Goal: Task Accomplishment & Management: Manage account settings

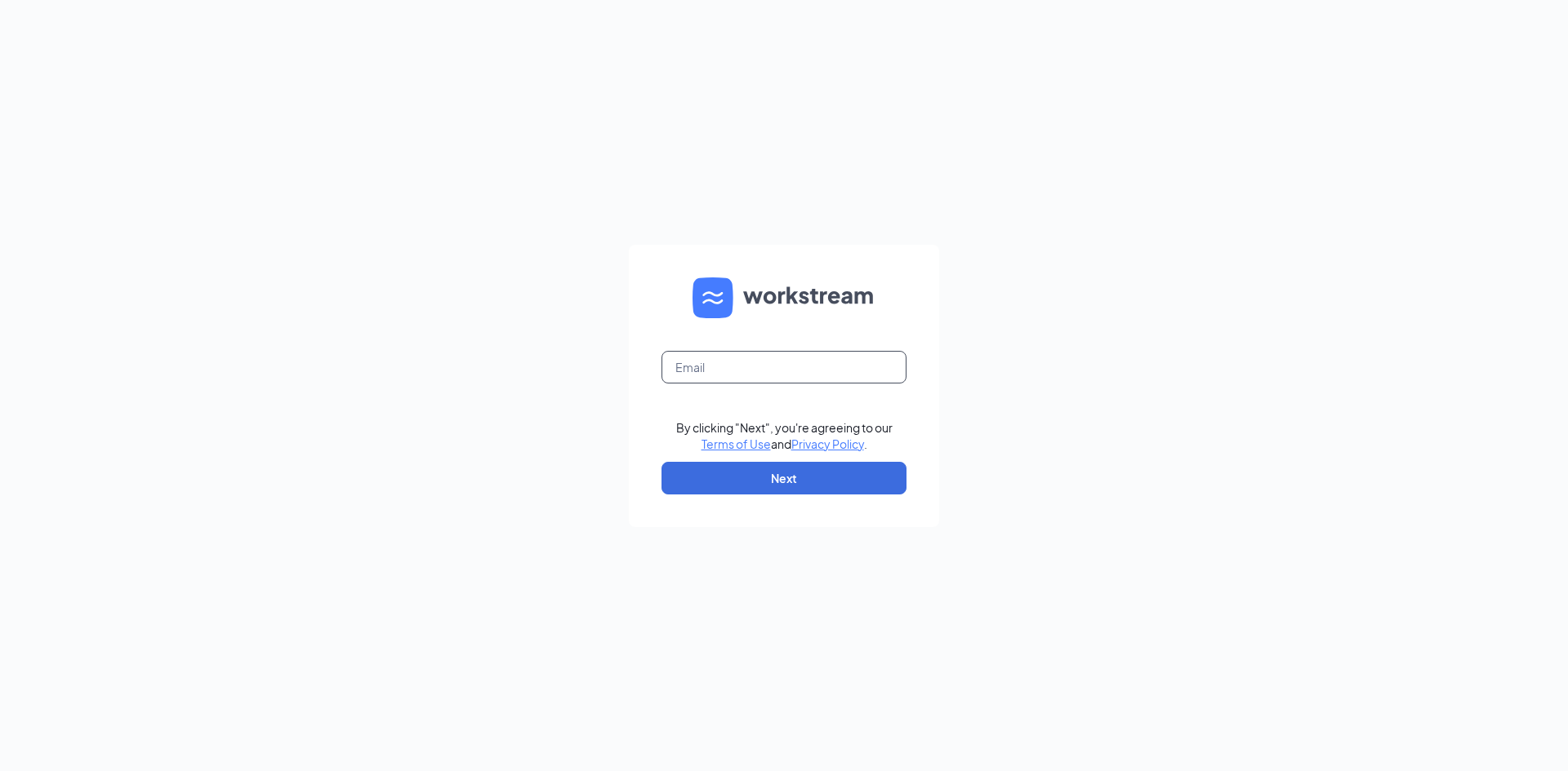
drag, startPoint x: 754, startPoint y: 362, endPoint x: 770, endPoint y: 352, distance: 18.9
click at [754, 363] on input "text" at bounding box center [783, 367] width 245 height 33
click at [730, 367] on input "text" at bounding box center [783, 367] width 245 height 33
type input "[EMAIL_ADDRESS][DOMAIN_NAME]"
click at [759, 480] on button "Next" at bounding box center [783, 478] width 245 height 33
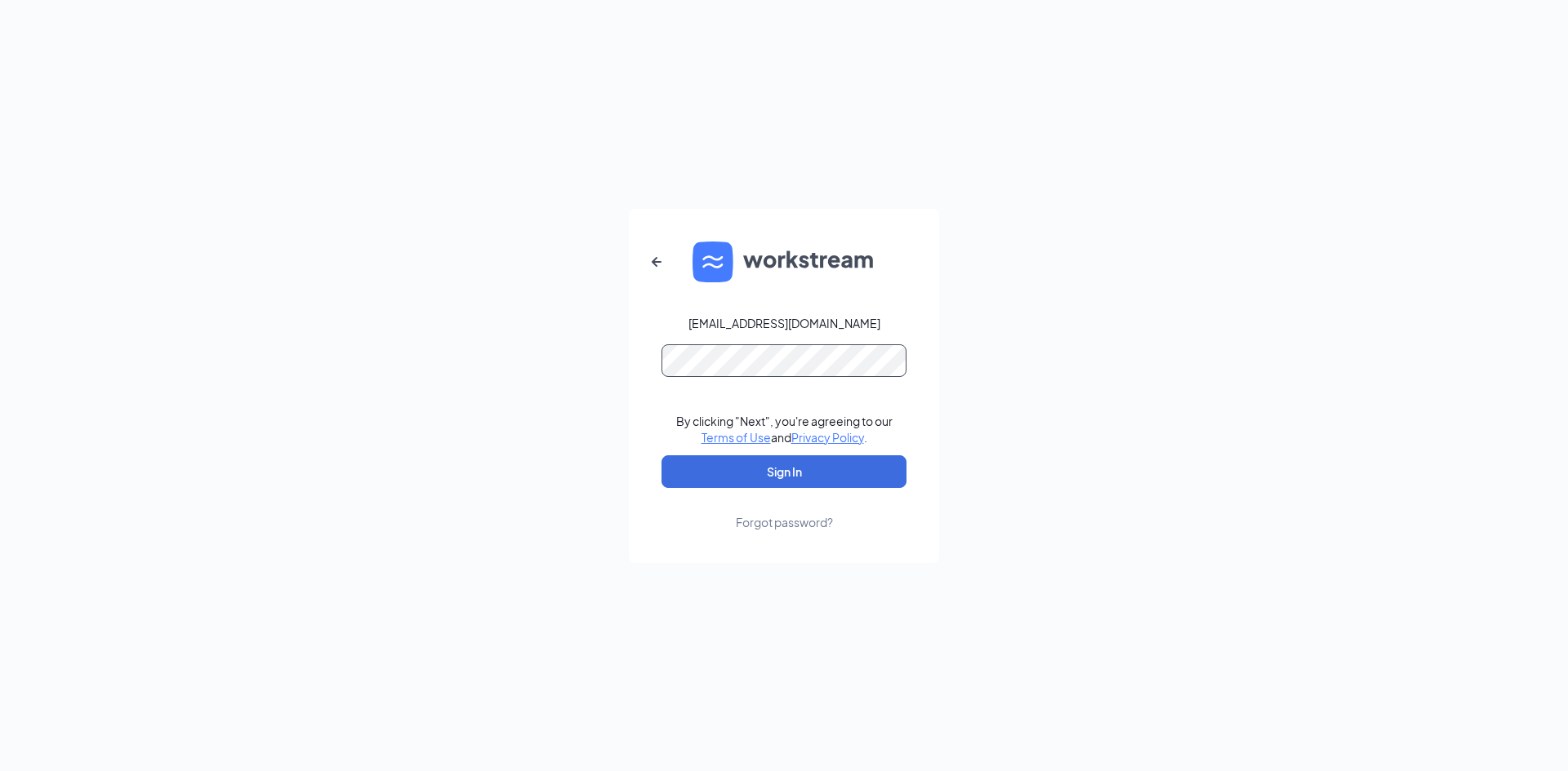
click at [661, 456] on button "Sign In" at bounding box center [783, 472] width 245 height 33
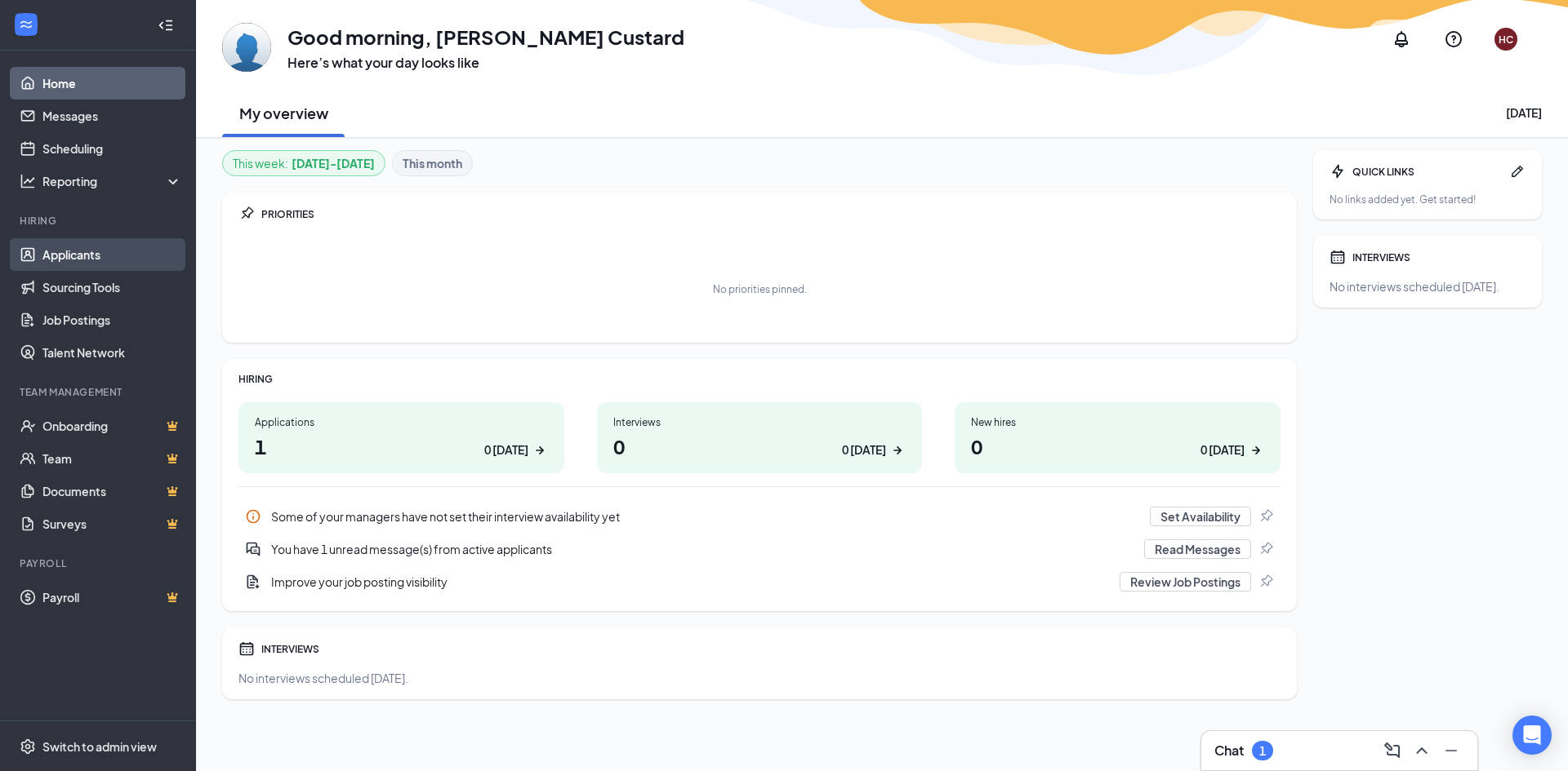
click at [57, 251] on link "Applicants" at bounding box center [112, 254] width 140 height 33
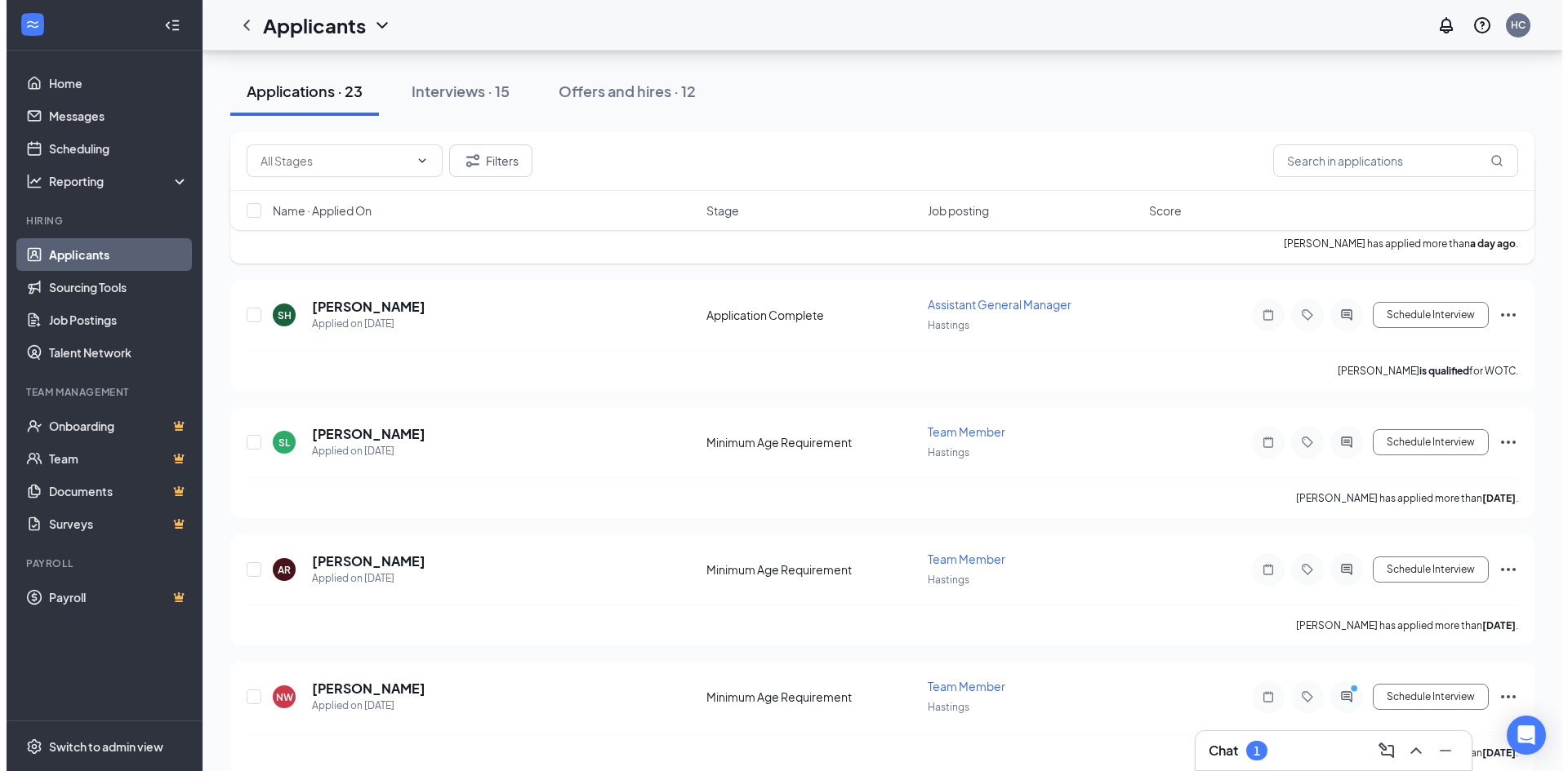
scroll to position [245, 0]
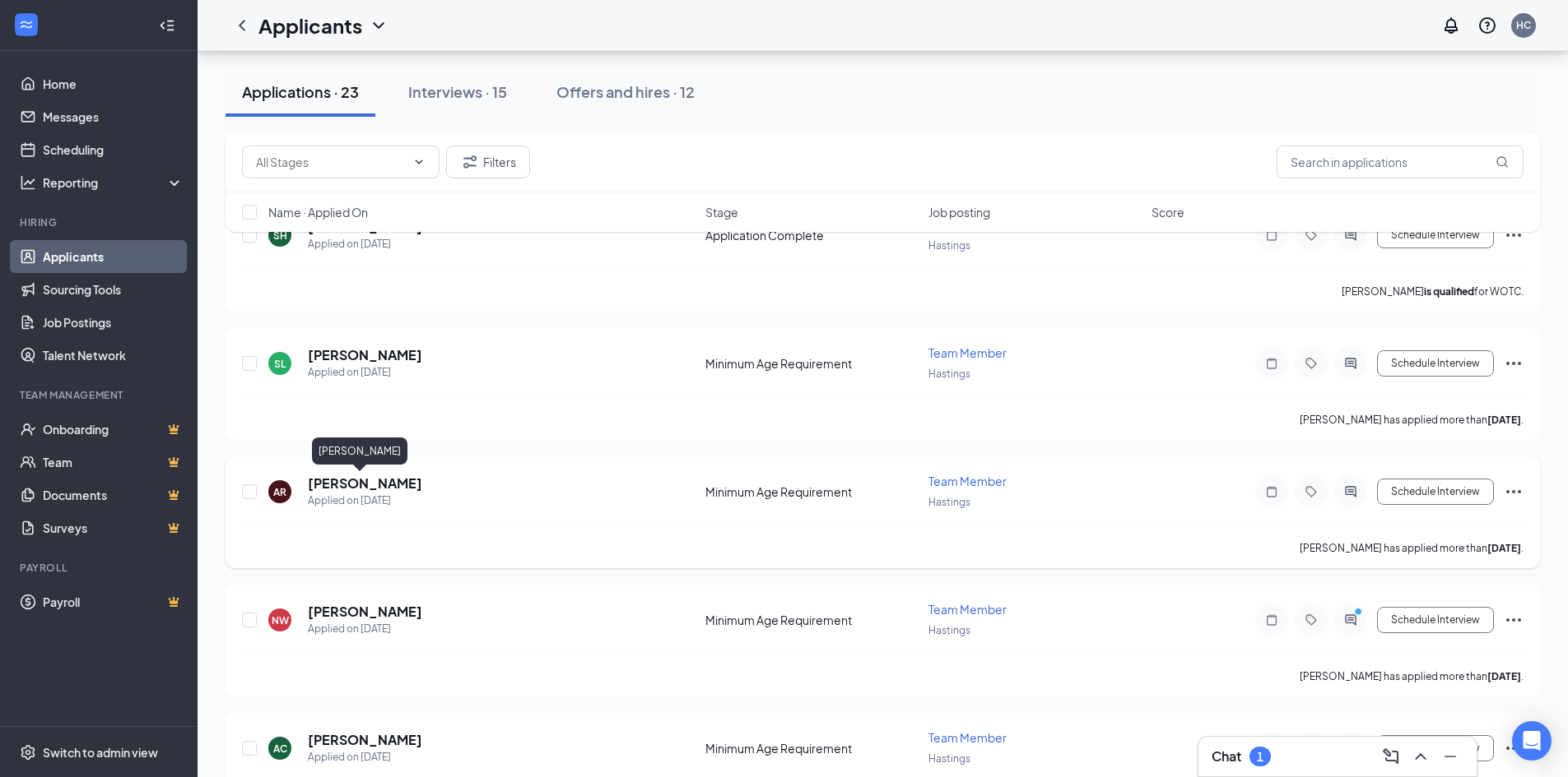
click at [341, 490] on h5 "Anna Rogers" at bounding box center [364, 483] width 114 height 18
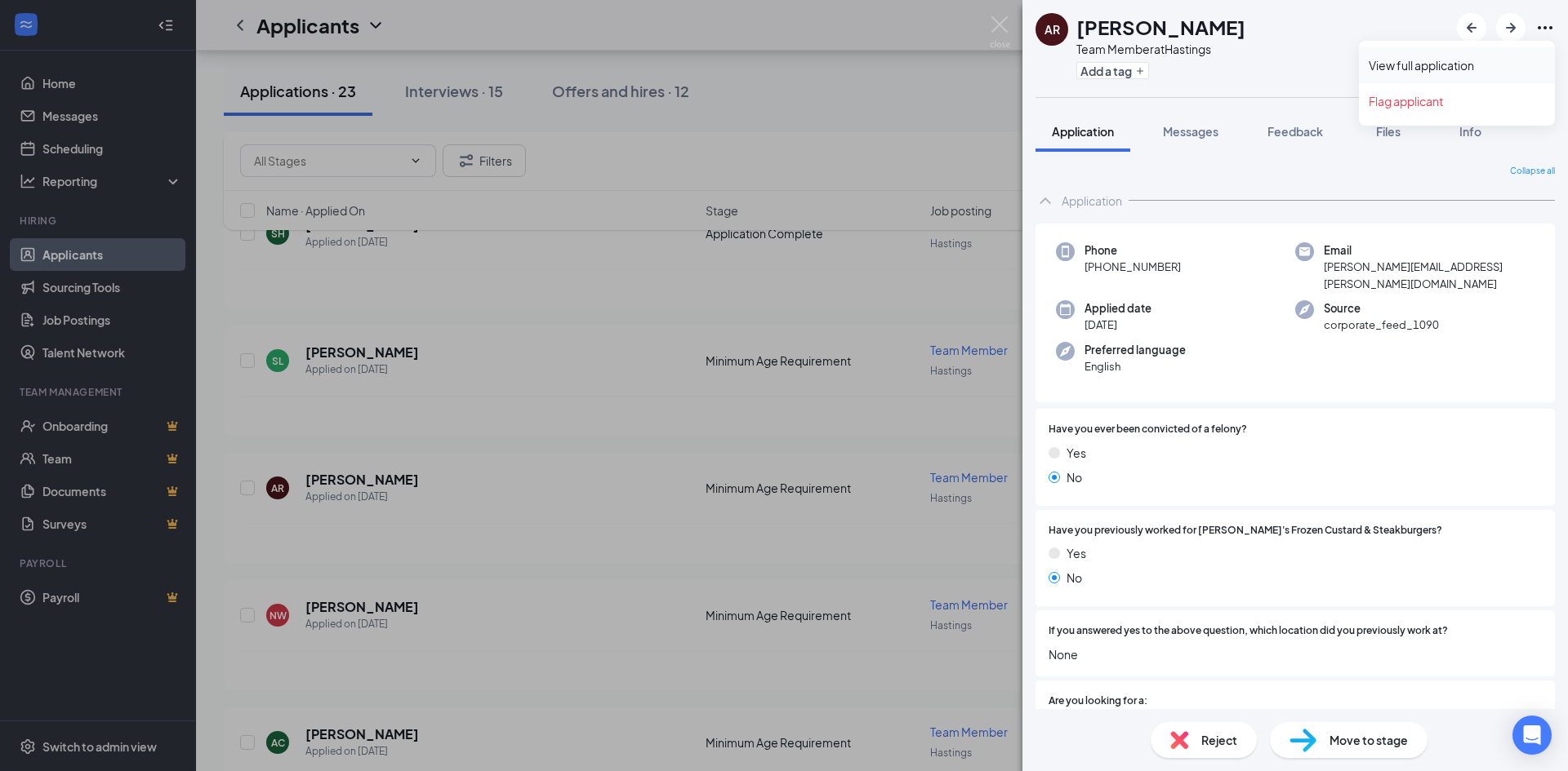
click at [1475, 61] on link "View full application" at bounding box center [1457, 65] width 177 height 16
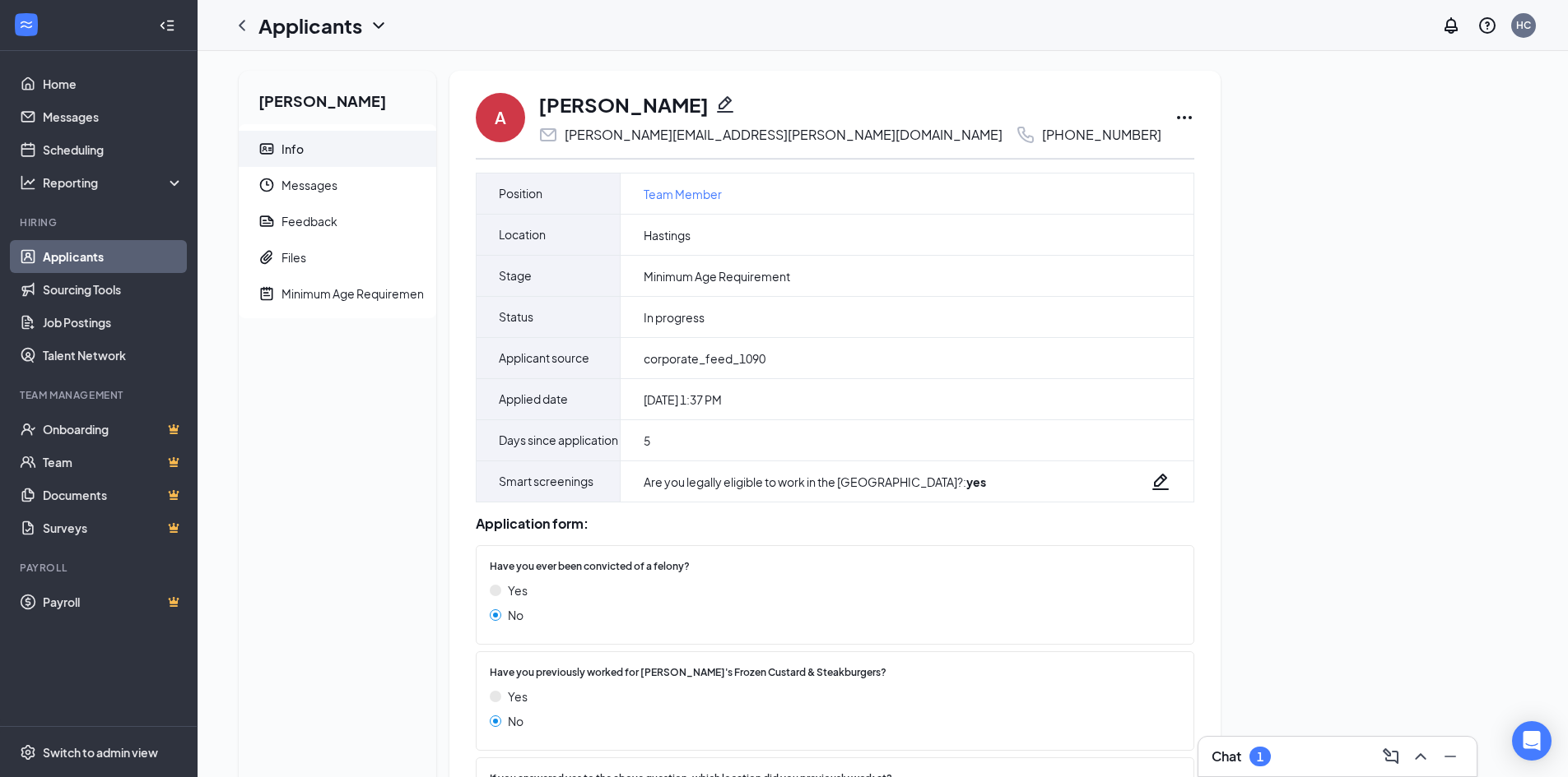
click at [1174, 119] on icon "Ellipses" at bounding box center [1183, 117] width 19 height 19
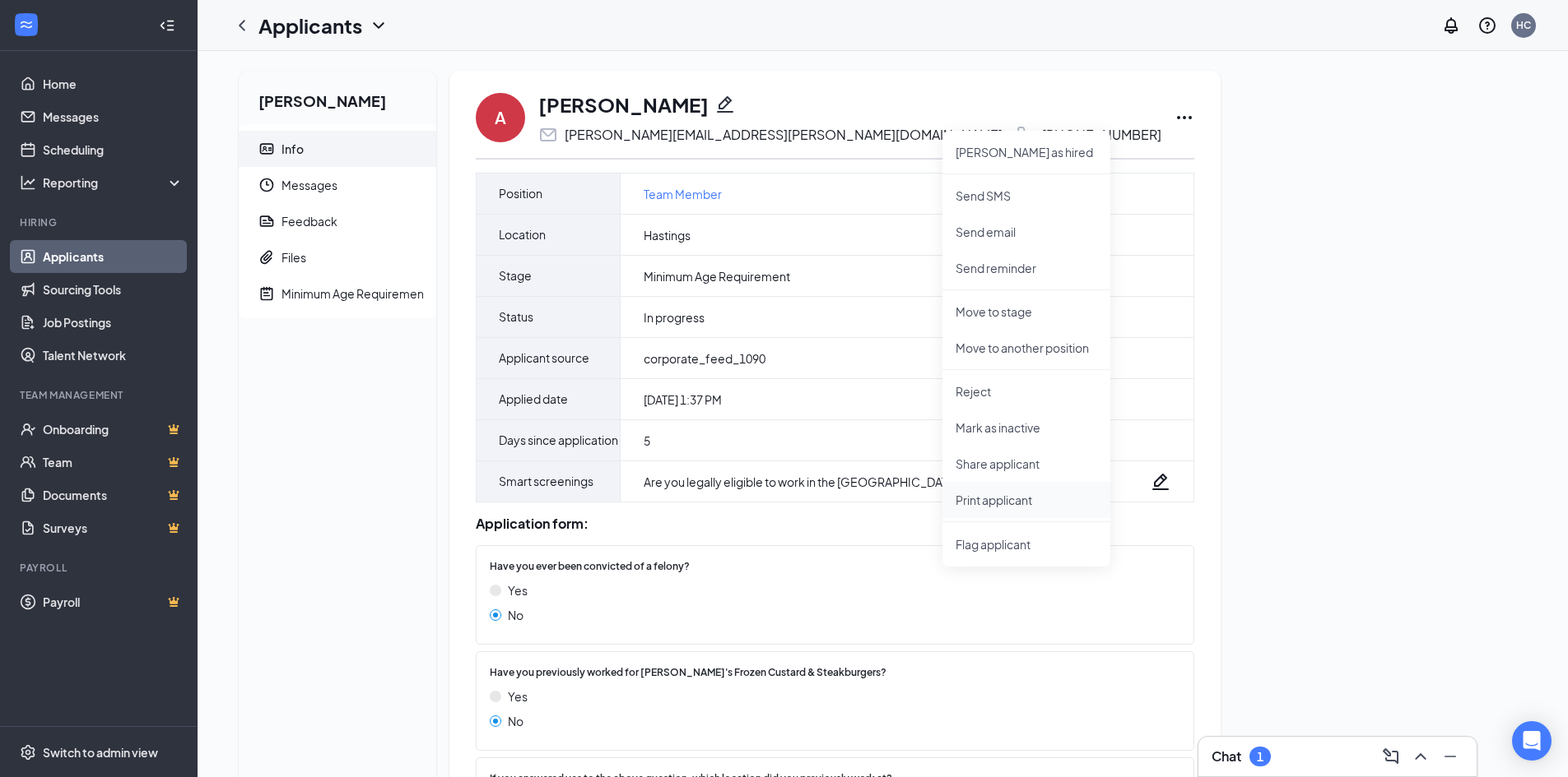
click at [974, 505] on p "Print applicant" at bounding box center [1026, 500] width 142 height 16
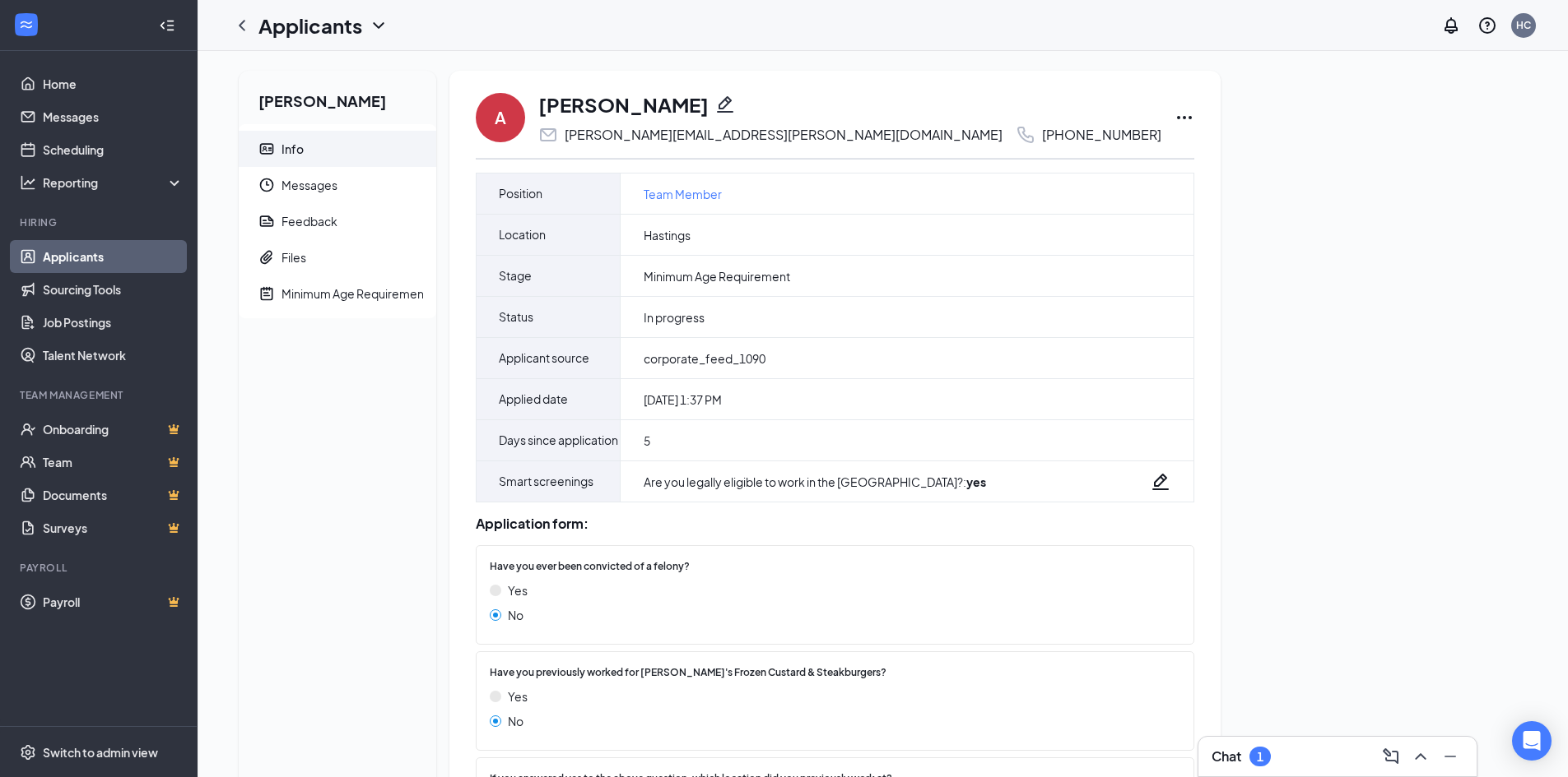
click at [1268, 755] on div "1" at bounding box center [1259, 757] width 21 height 19
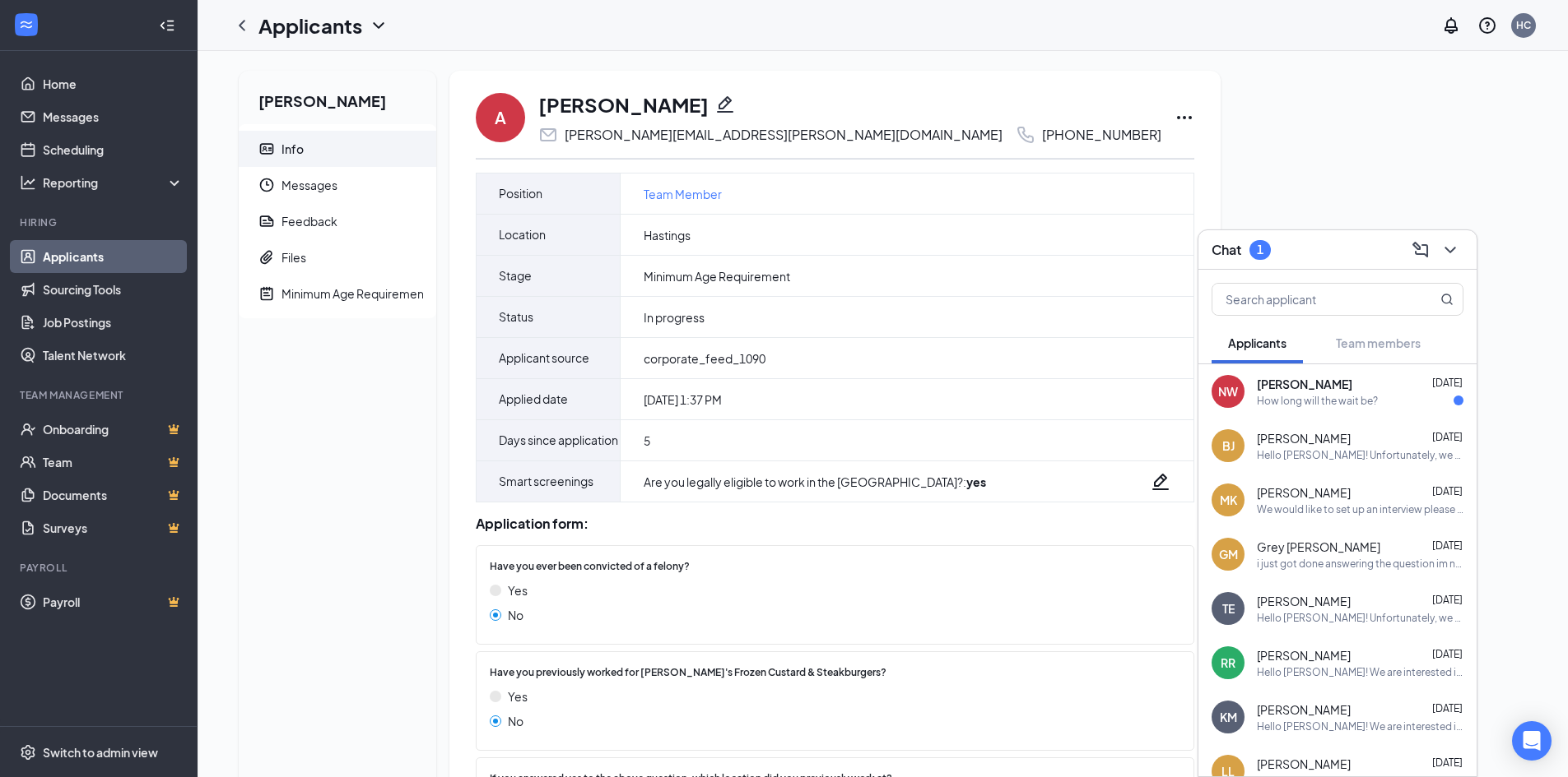
click at [1422, 260] on icon "ComposeMessage" at bounding box center [1420, 249] width 19 height 19
click at [1148, 414] on icon "Cross" at bounding box center [1154, 418] width 19 height 19
click at [1251, 394] on div "NW Nevaeh Williamson Aug 25 How long will the wait be?" at bounding box center [1337, 391] width 278 height 54
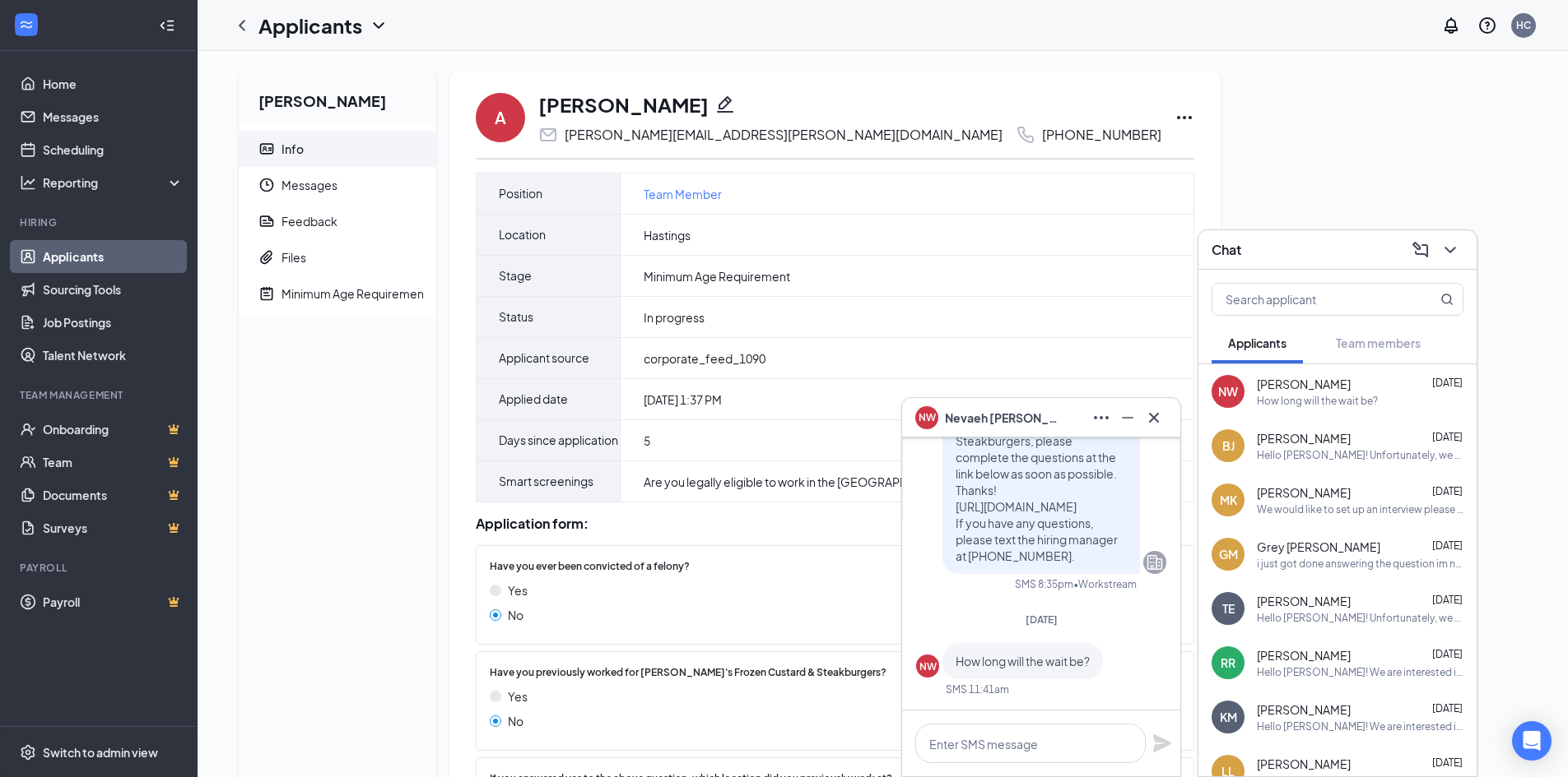
scroll to position [-34, 0]
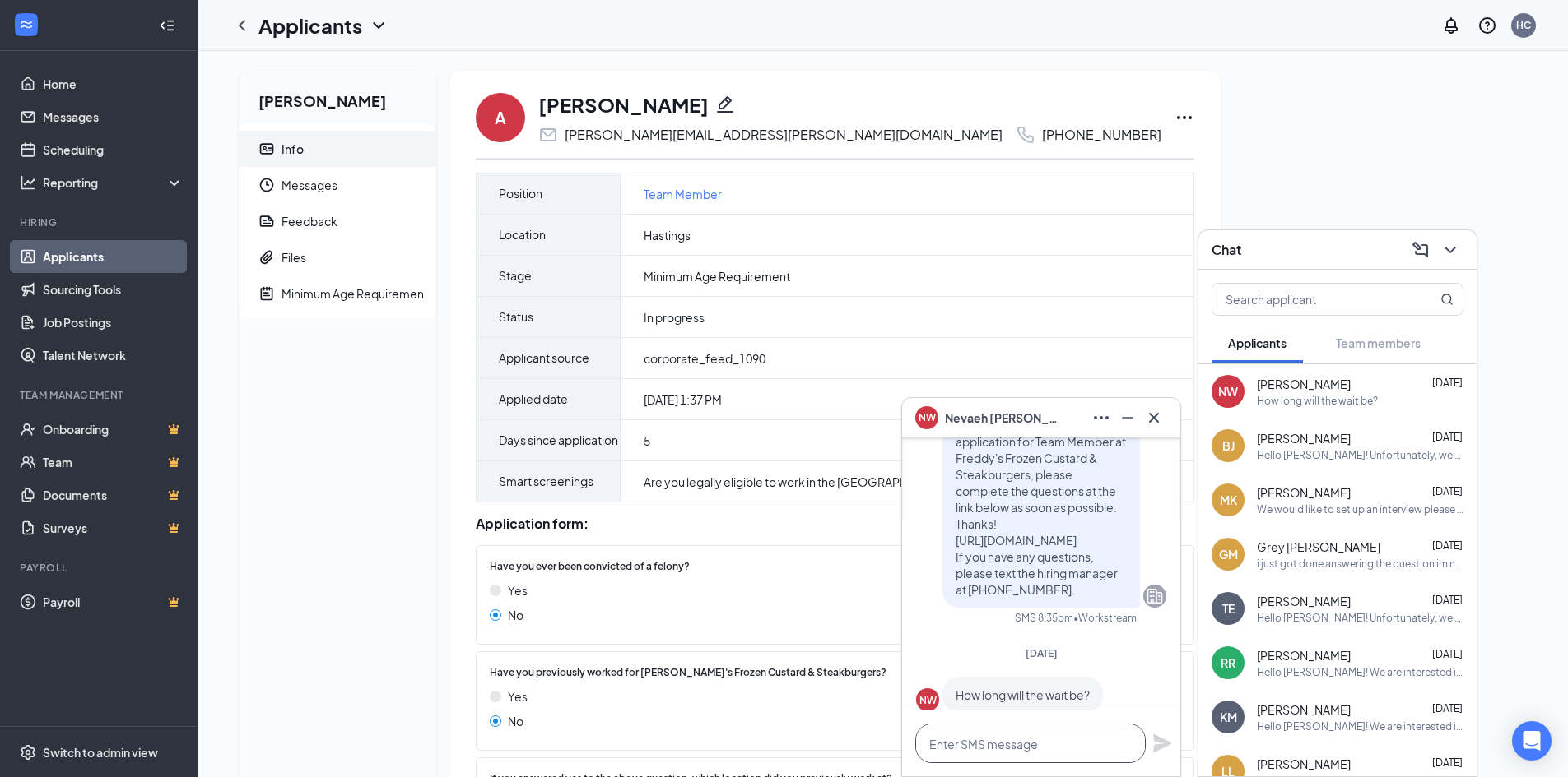
click at [1000, 746] on textarea at bounding box center [1031, 743] width 231 height 40
type textarea "what shift are you looking for?"
click at [1169, 734] on icon "Plane" at bounding box center [1161, 735] width 18 height 18
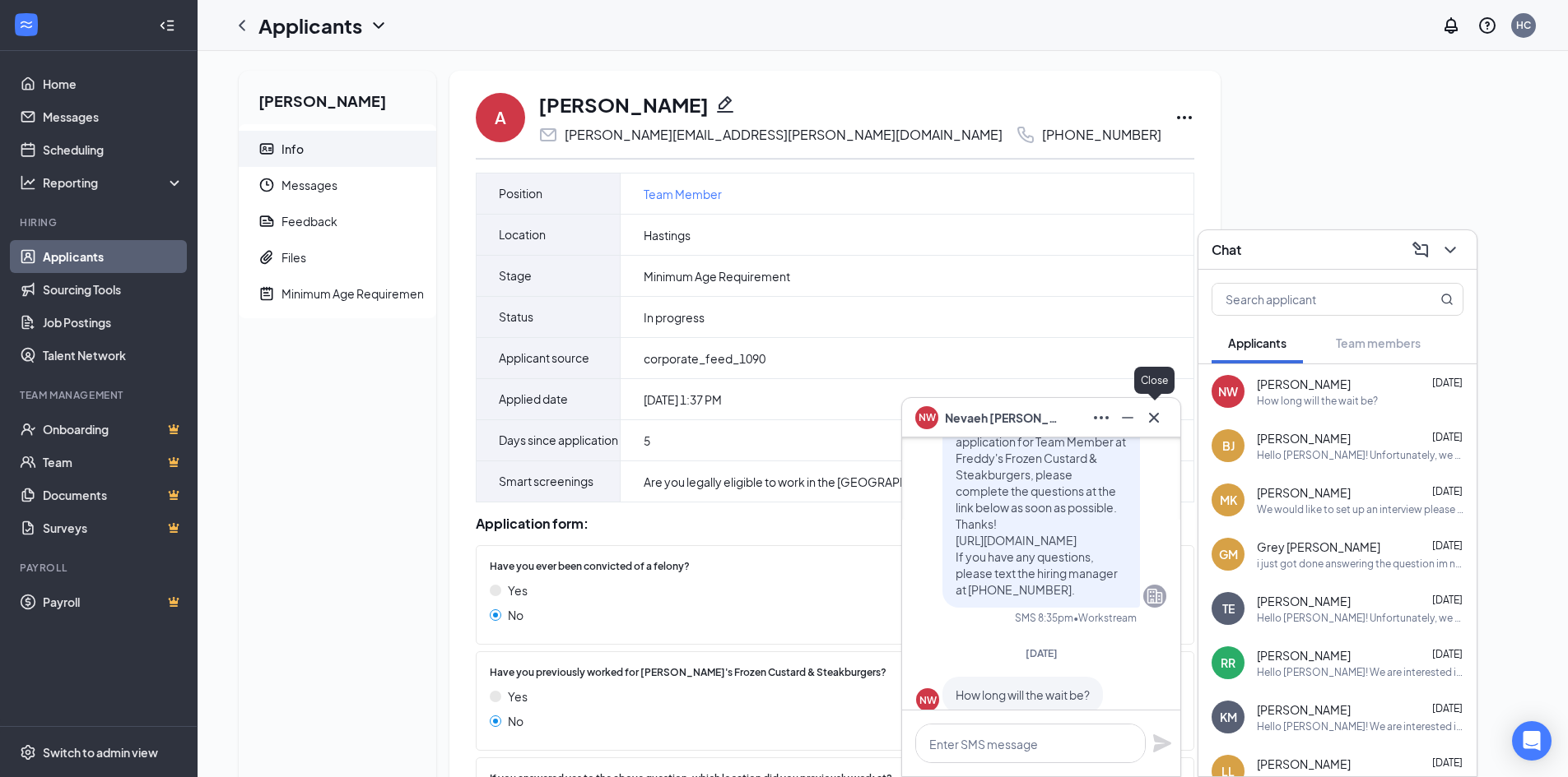
click at [1160, 422] on icon "Cross" at bounding box center [1154, 418] width 19 height 19
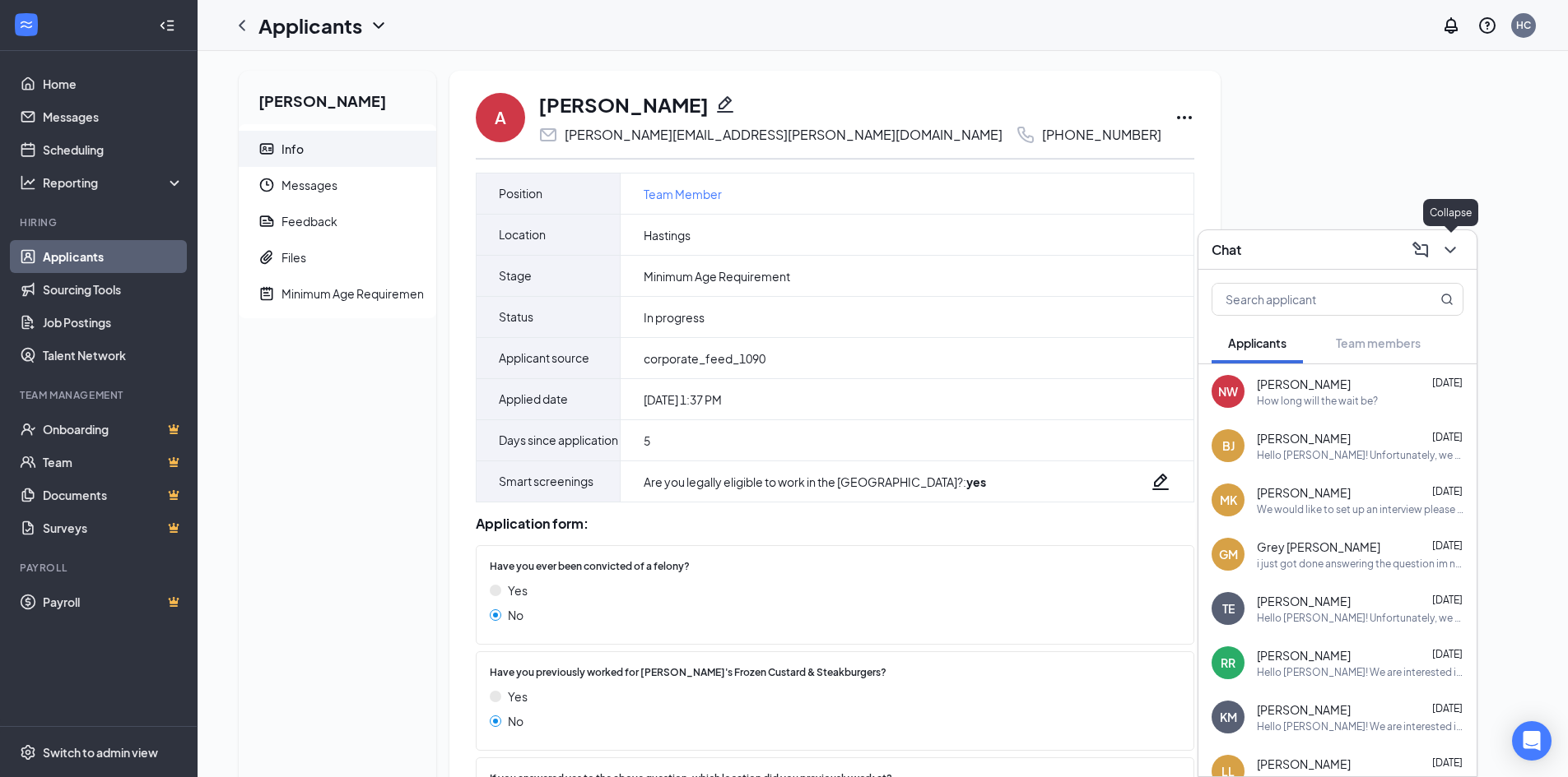
click at [1454, 245] on icon "ChevronDown" at bounding box center [1449, 249] width 19 height 19
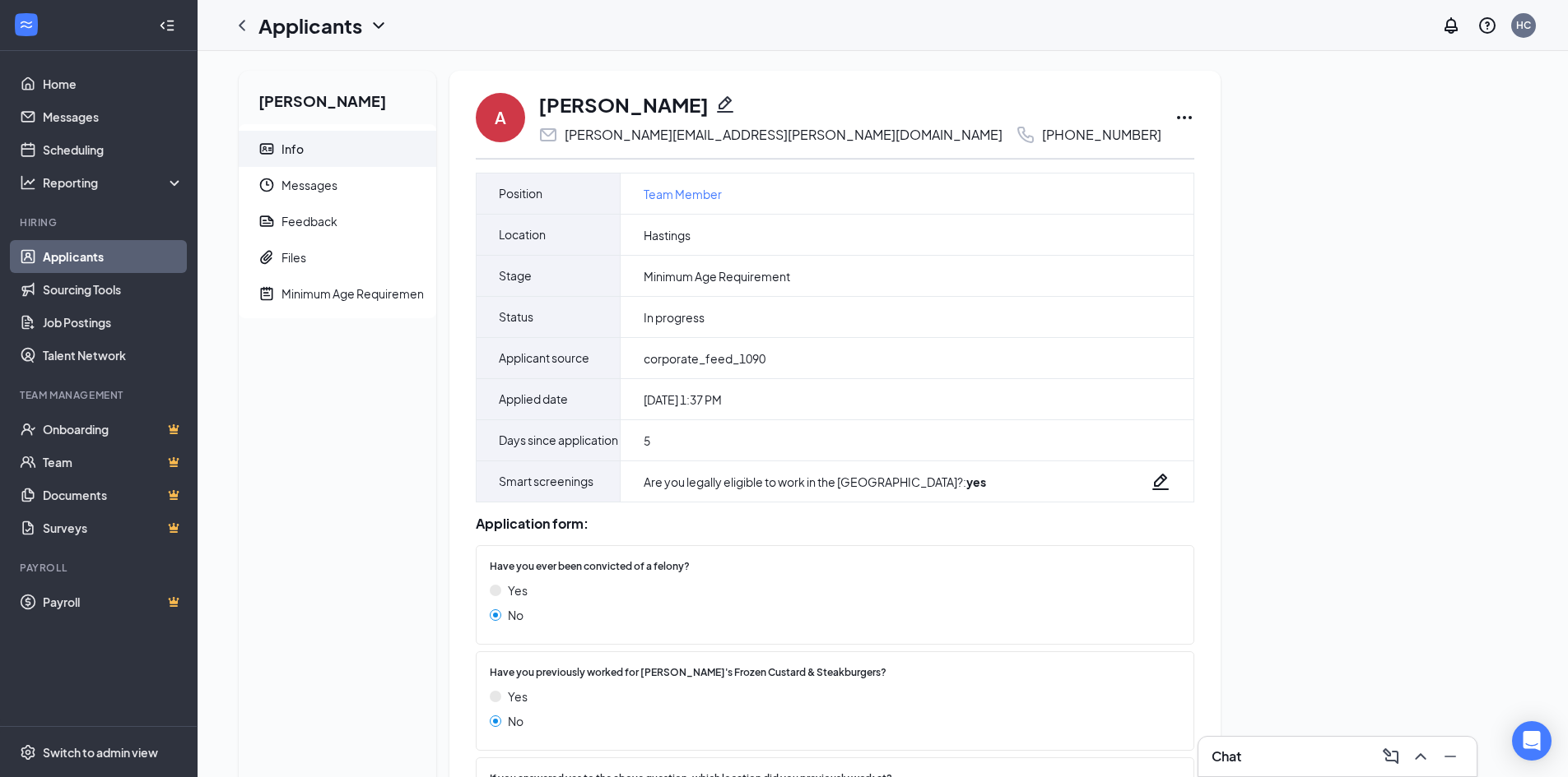
click at [1174, 119] on icon "Ellipses" at bounding box center [1183, 117] width 19 height 19
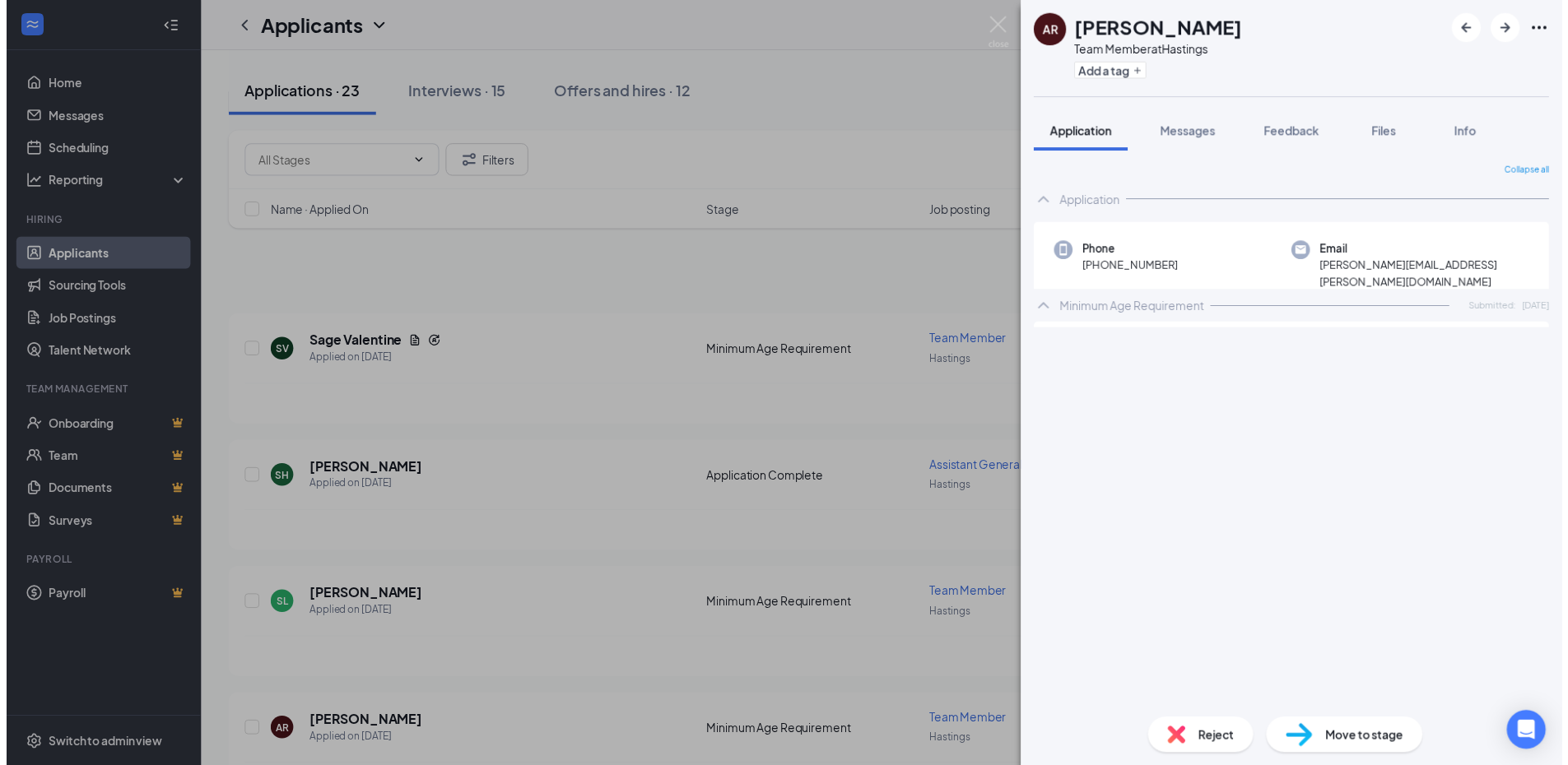
scroll to position [247, 0]
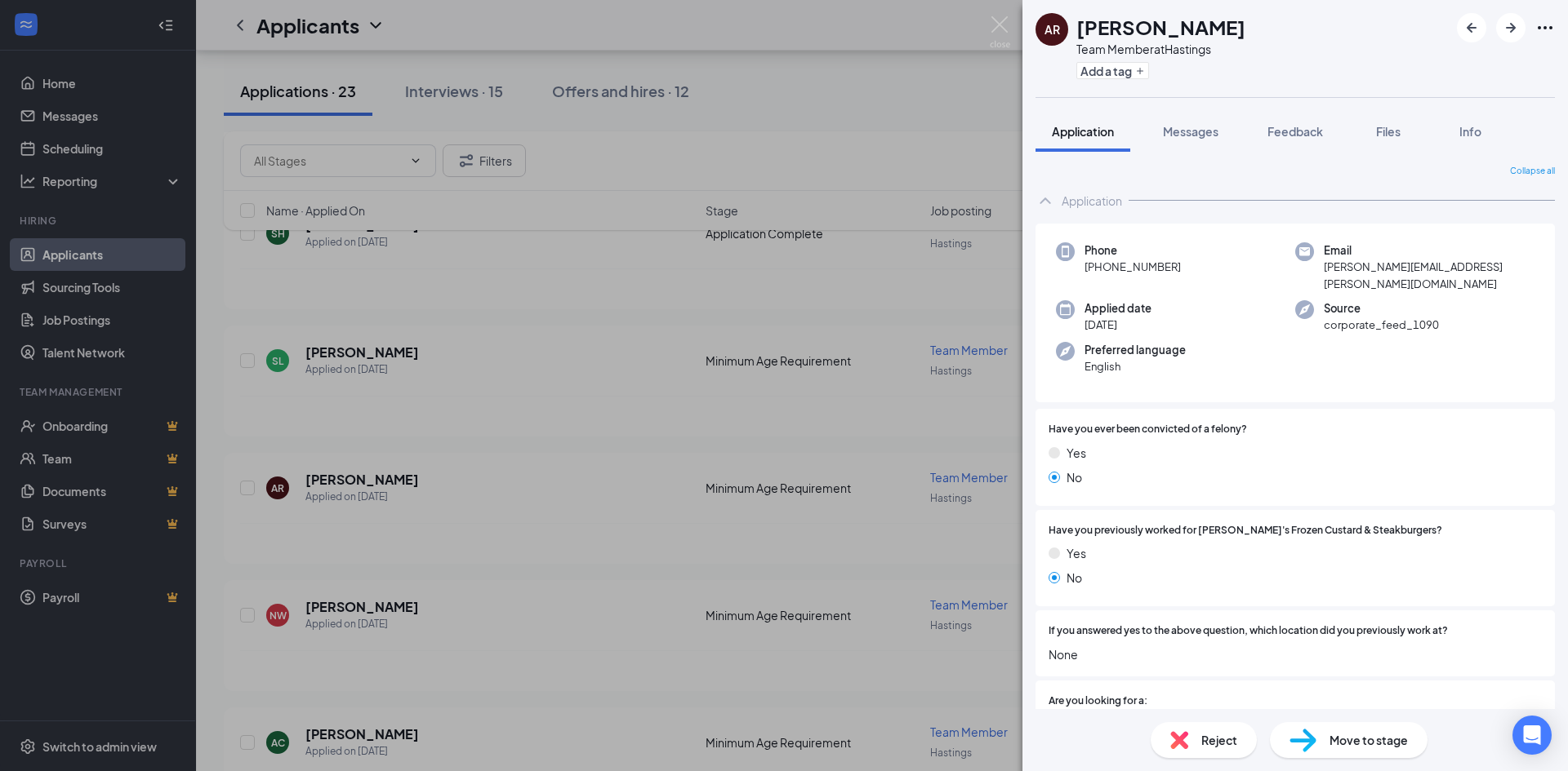
click at [474, 424] on div "AR Anna Rogers Team Member at Hastings Add a tag Application Messages Feedback …" at bounding box center [784, 385] width 1568 height 771
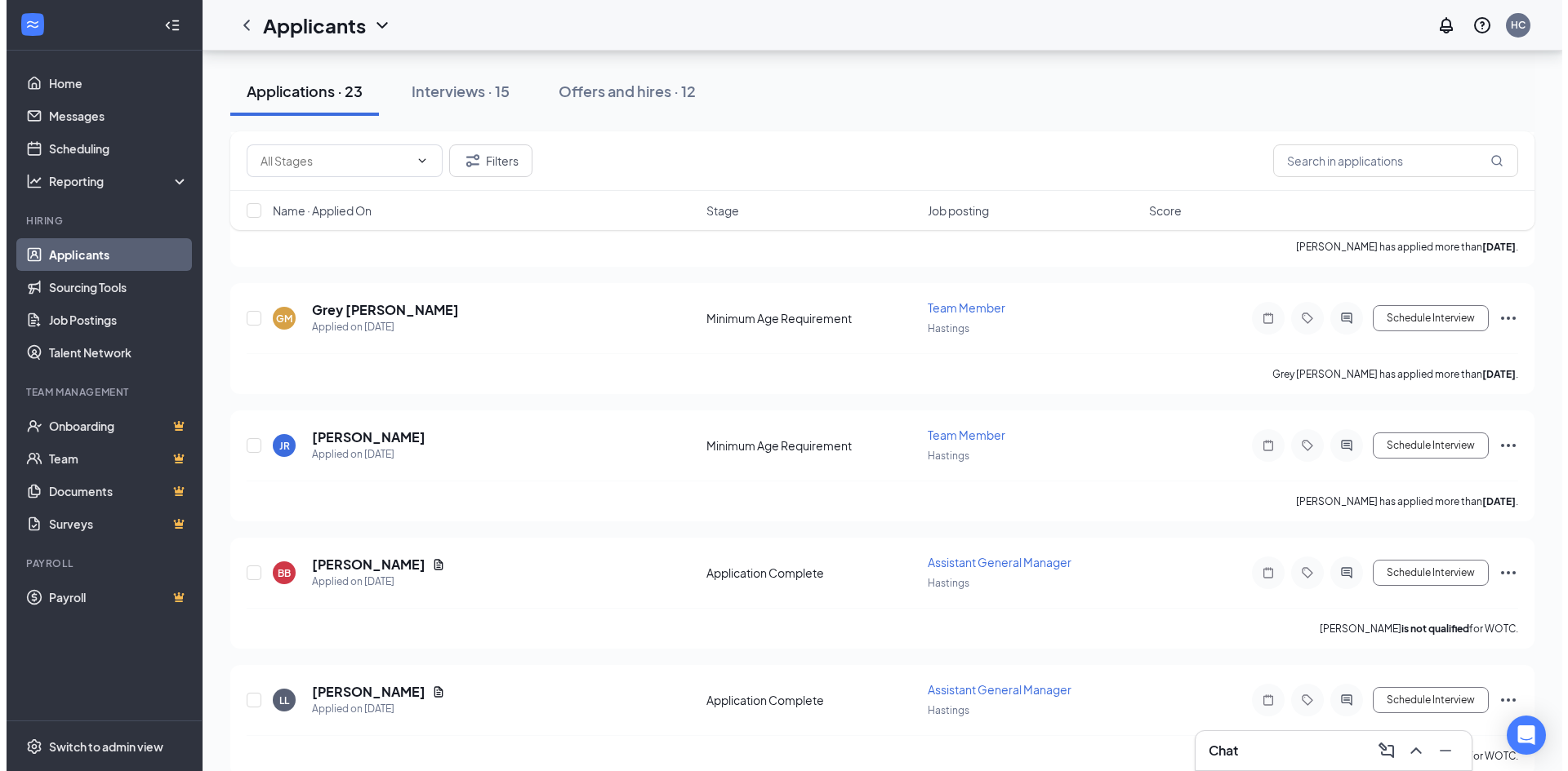
scroll to position [1061, 0]
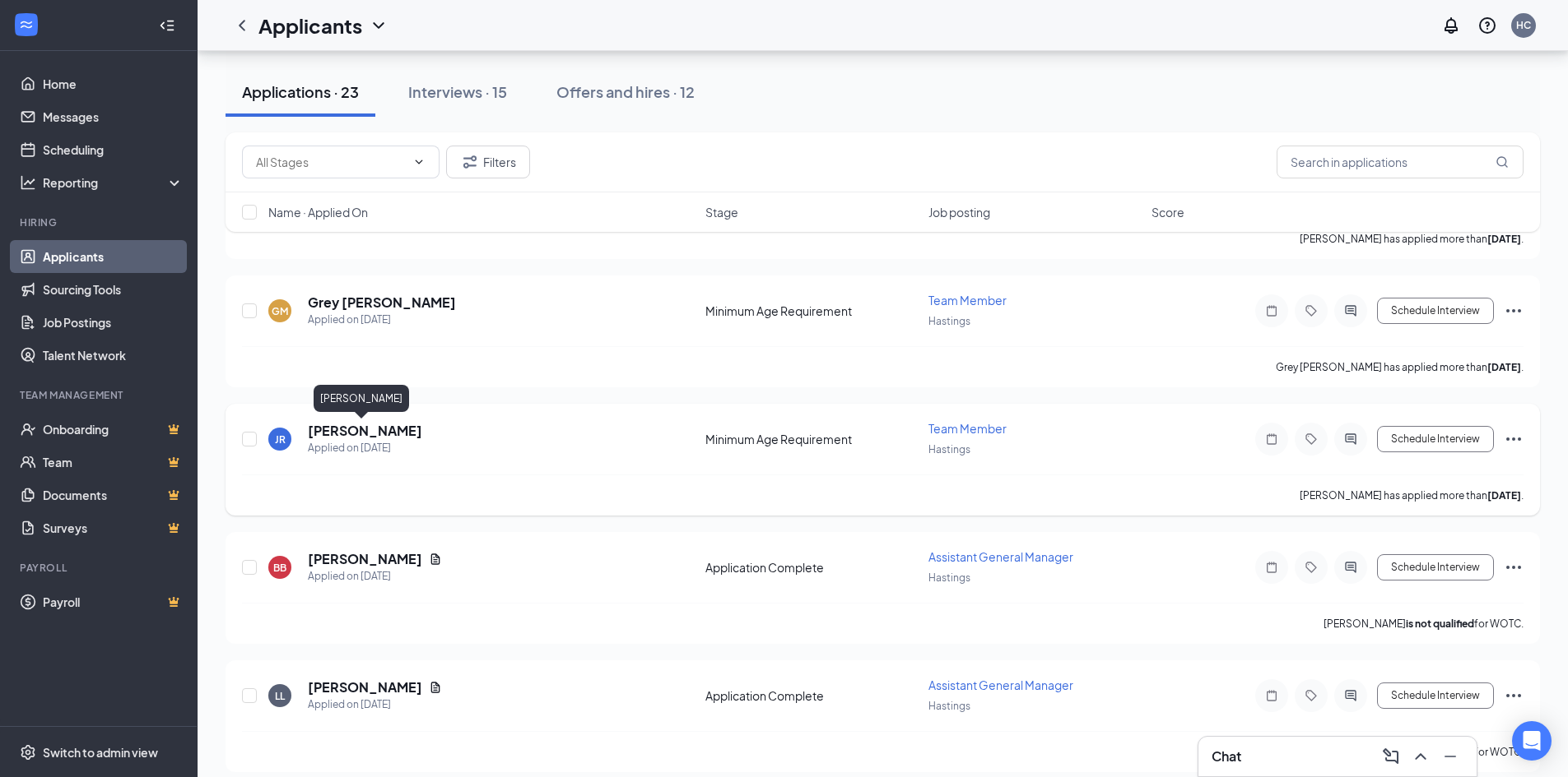
click at [378, 432] on h5 "Joshua Rhoads" at bounding box center [364, 430] width 114 height 18
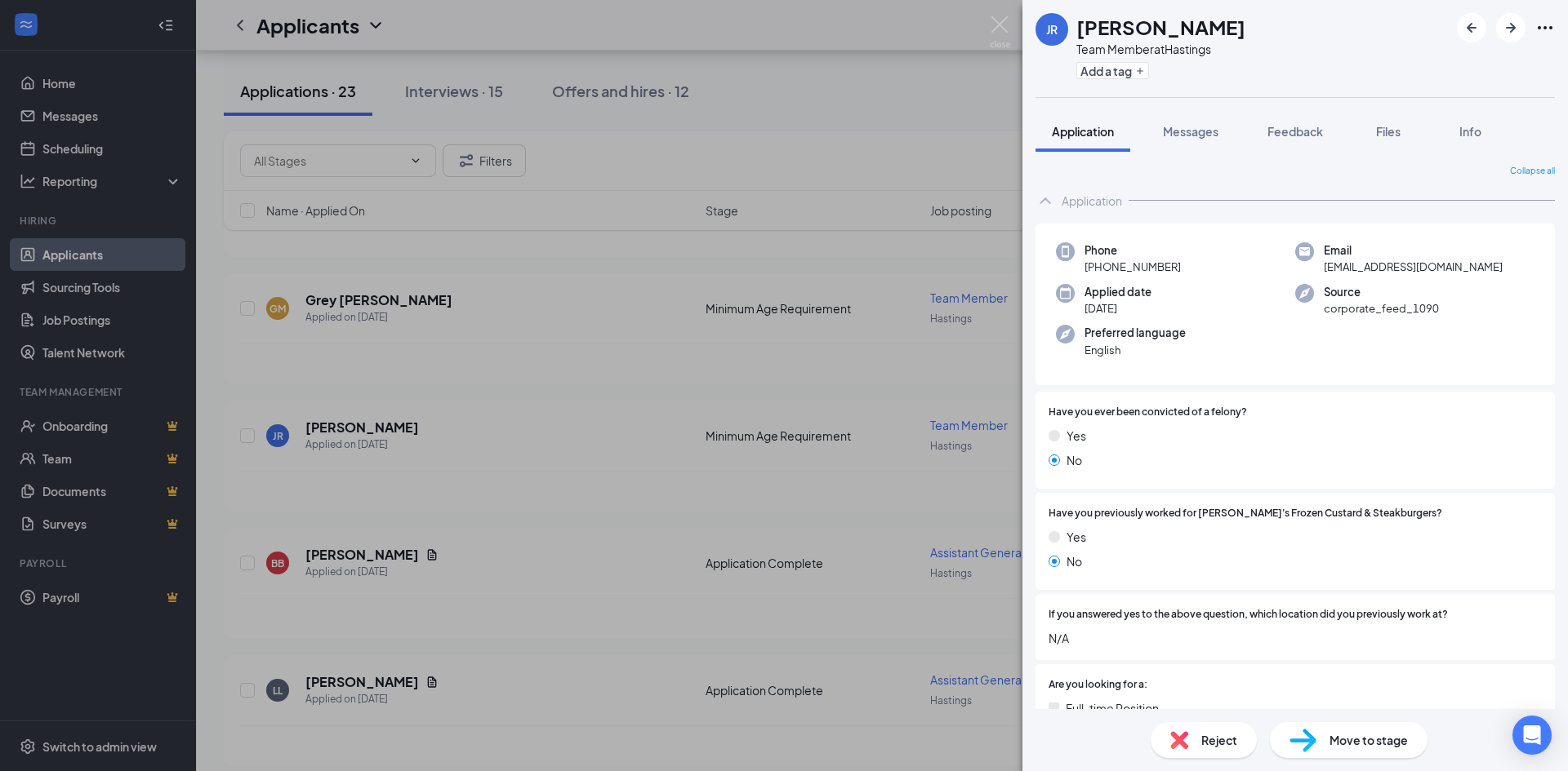
click at [1549, 16] on div at bounding box center [1506, 28] width 98 height 29
click at [1544, 24] on icon "Ellipses" at bounding box center [1544, 27] width 19 height 19
click at [1430, 66] on link "View full application" at bounding box center [1421, 56] width 105 height 18
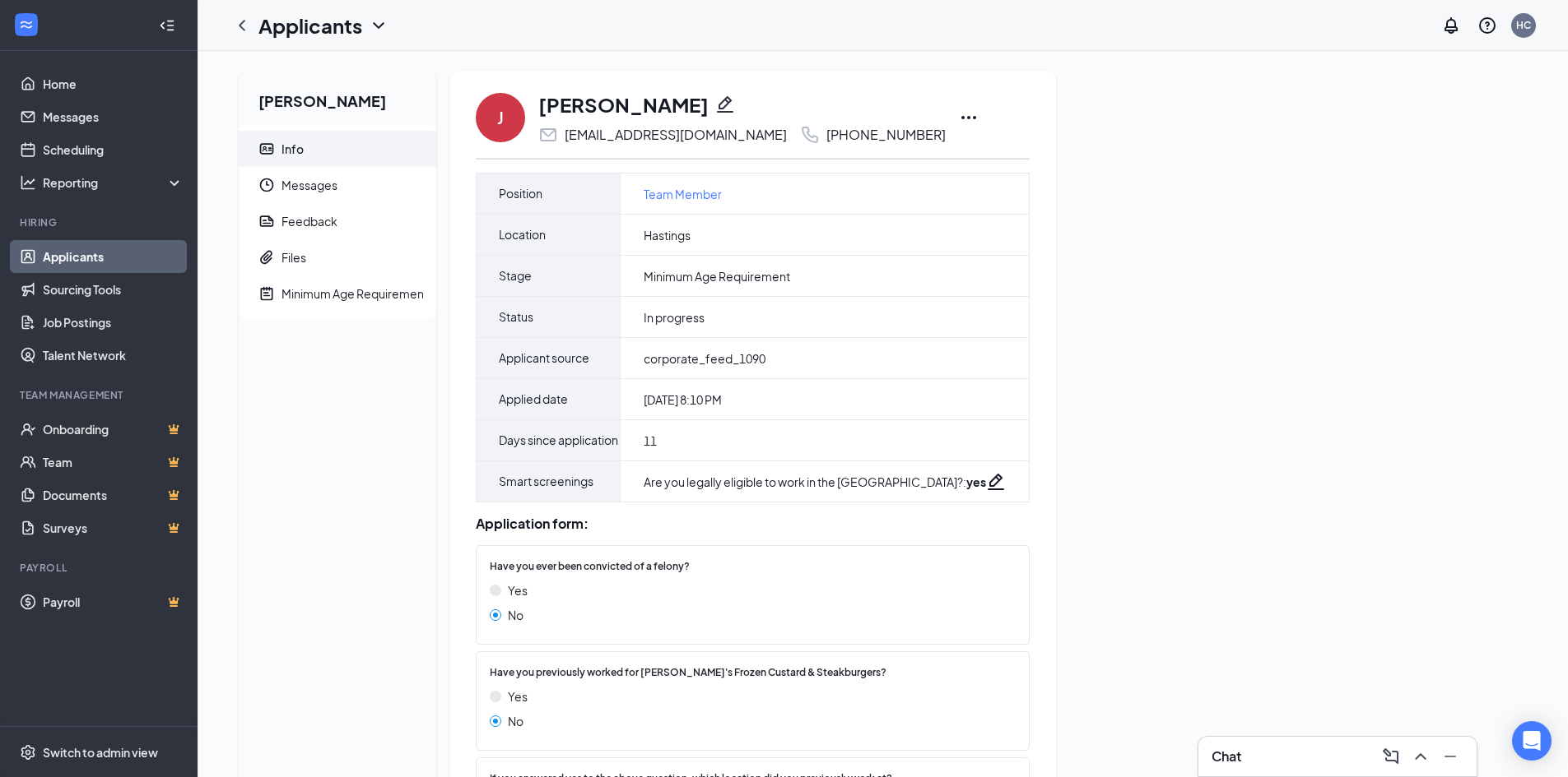
click at [959, 114] on icon "Ellipses" at bounding box center [968, 117] width 19 height 19
click at [954, 492] on p "Print applicant" at bounding box center [1001, 500] width 142 height 16
click at [959, 114] on icon "Ellipses" at bounding box center [968, 117] width 19 height 19
click at [954, 498] on p "Print applicant" at bounding box center [1001, 500] width 142 height 16
